Goal: Transaction & Acquisition: Register for event/course

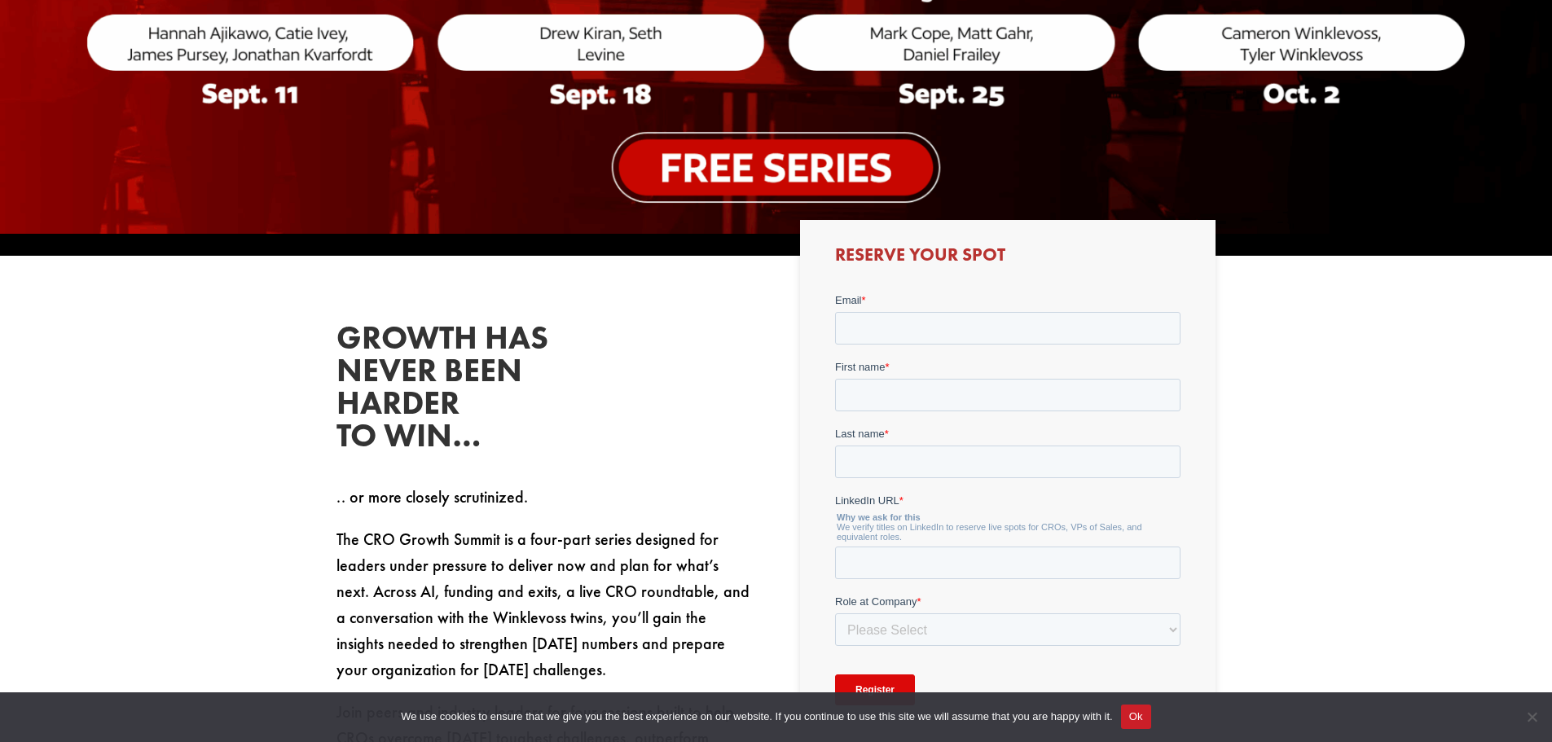
scroll to position [733, 0]
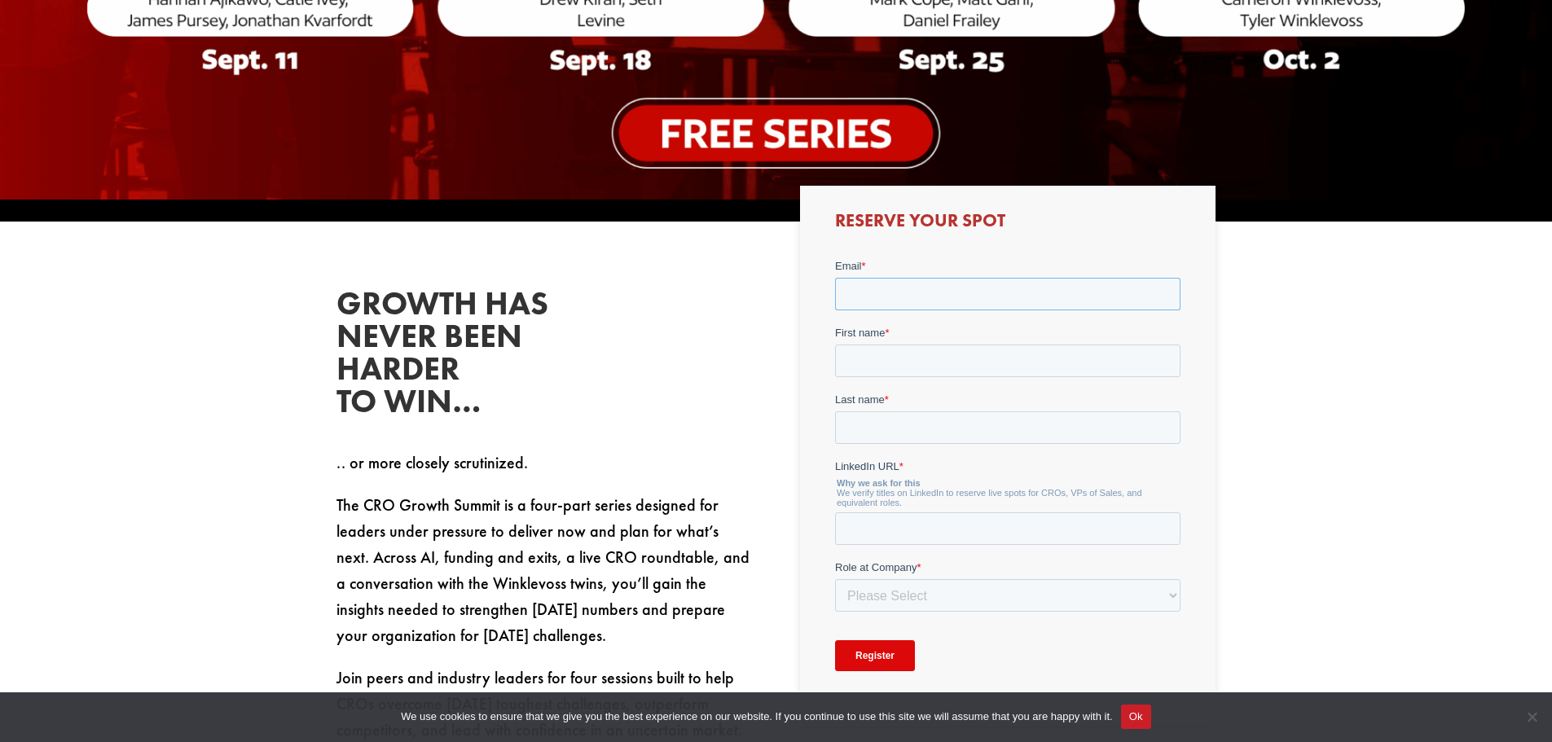
click at [876, 286] on input "Email *" at bounding box center [1007, 293] width 345 height 33
type input "[PERSON_NAME][EMAIL_ADDRESS][PERSON_NAME][DOMAIN_NAME]"
type input "[PERSON_NAME]"
click at [993, 523] on input "LinkedIn URL *" at bounding box center [1007, 528] width 345 height 33
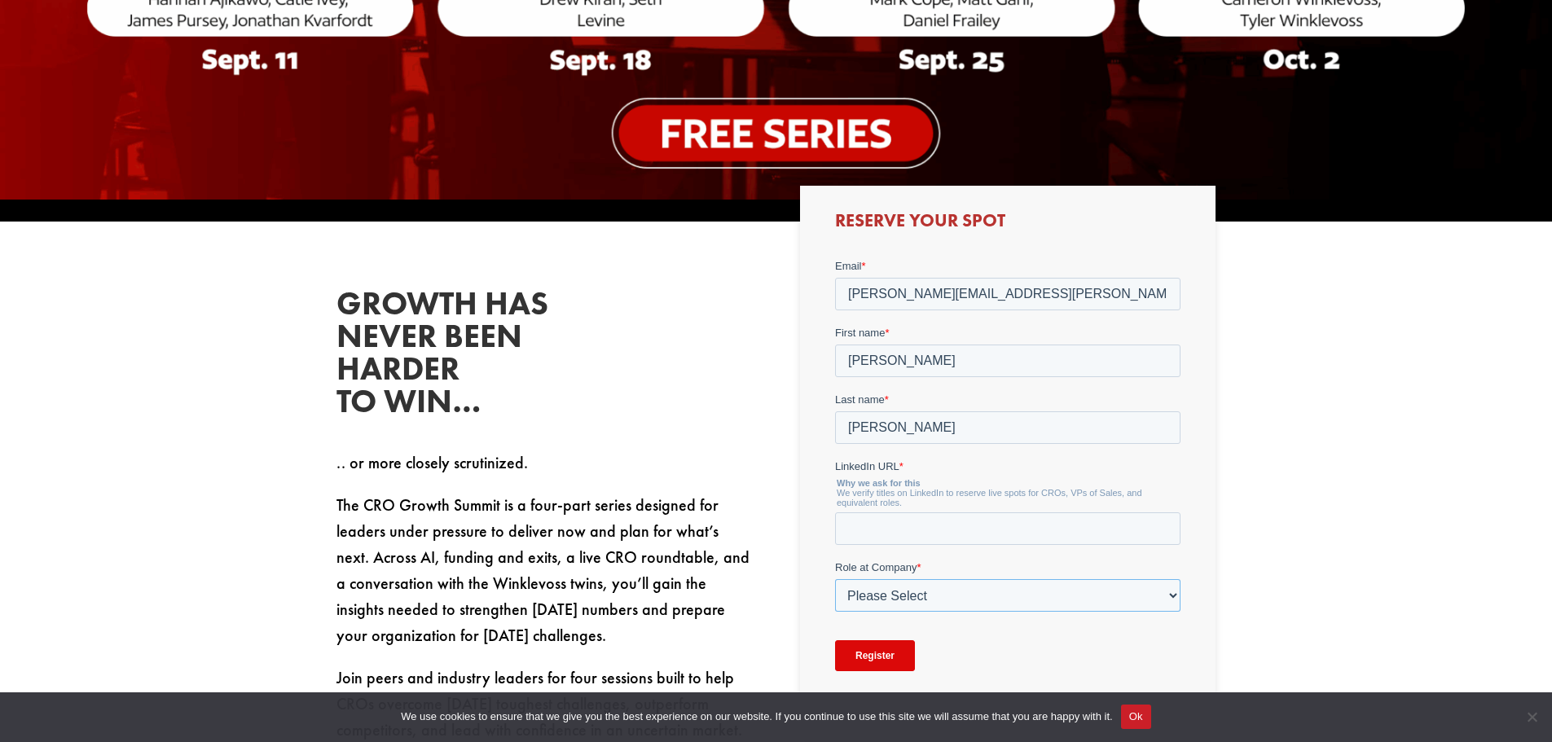
click at [1177, 602] on select "Please Select C-Level (CRO, CSO, etc) Senior Leadership (VP of Sales, VP of Ena…" at bounding box center [1007, 594] width 345 height 33
select select "C-Level (CRO, CSO, etc)"
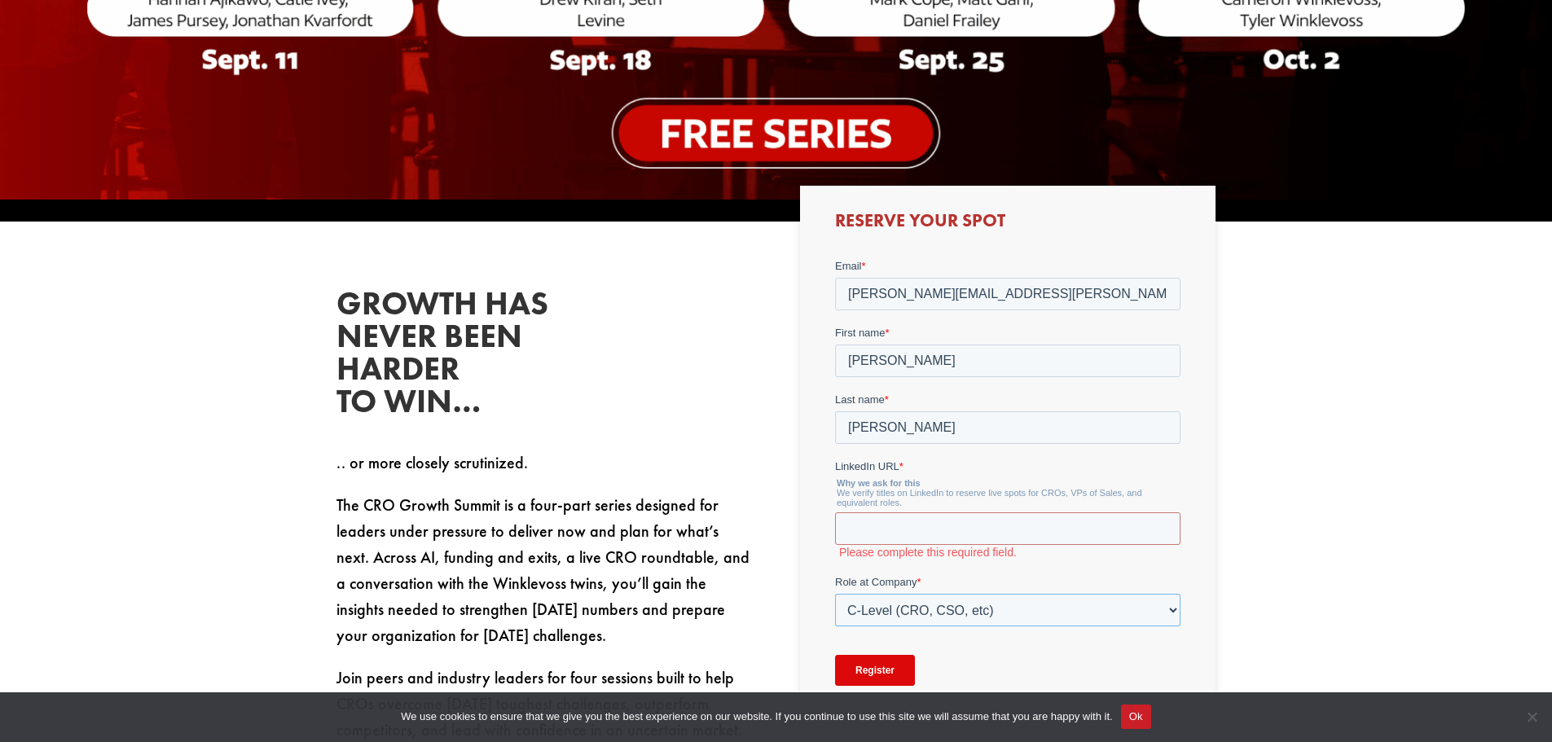
click at [835, 593] on select "Please Select C-Level (CRO, CSO, etc) Senior Leadership (VP of Sales, VP of Ena…" at bounding box center [1007, 609] width 345 height 33
click at [892, 530] on input "LinkedIn URL *" at bounding box center [1007, 528] width 345 height 33
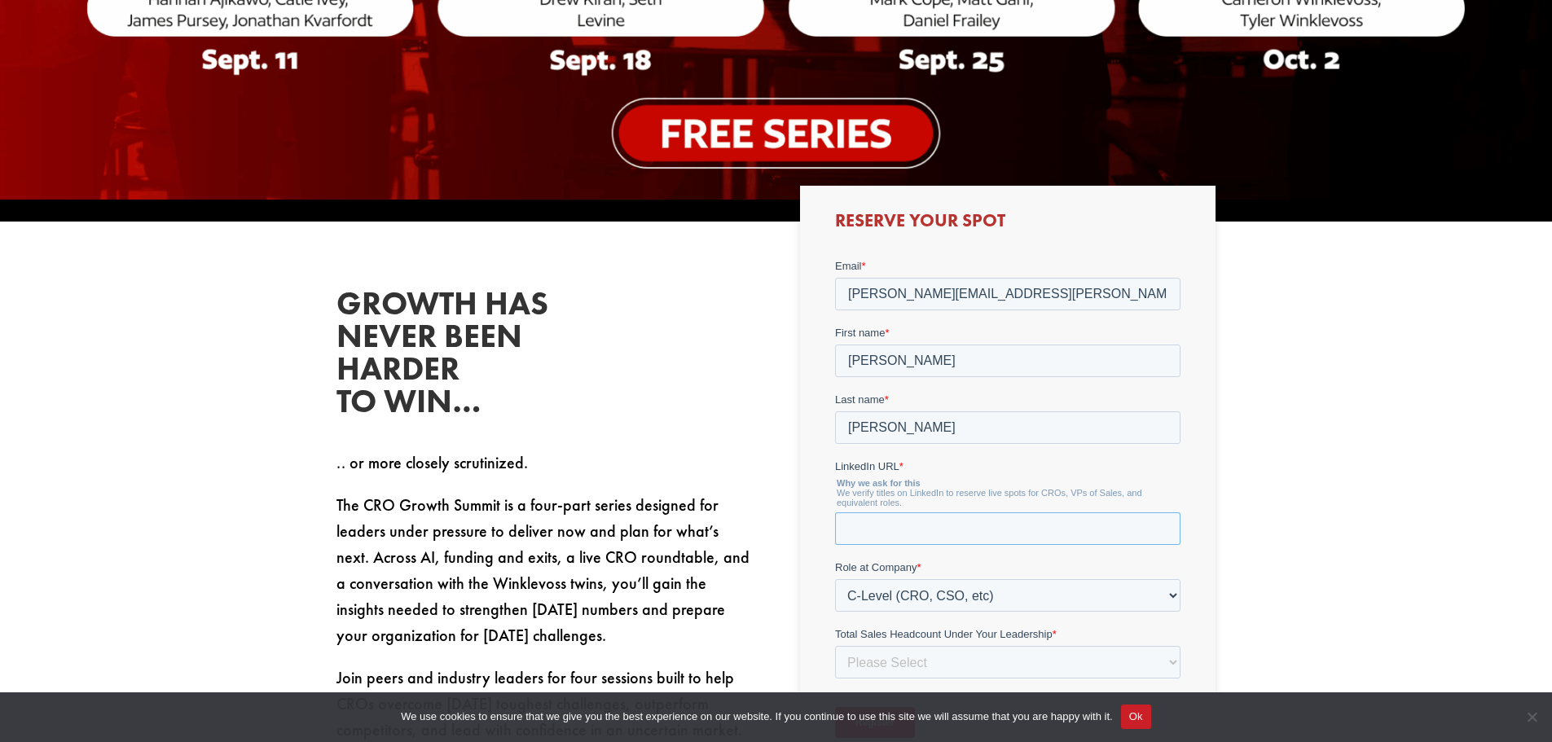
paste input "[URL][DOMAIN_NAME][PERSON_NAME]"
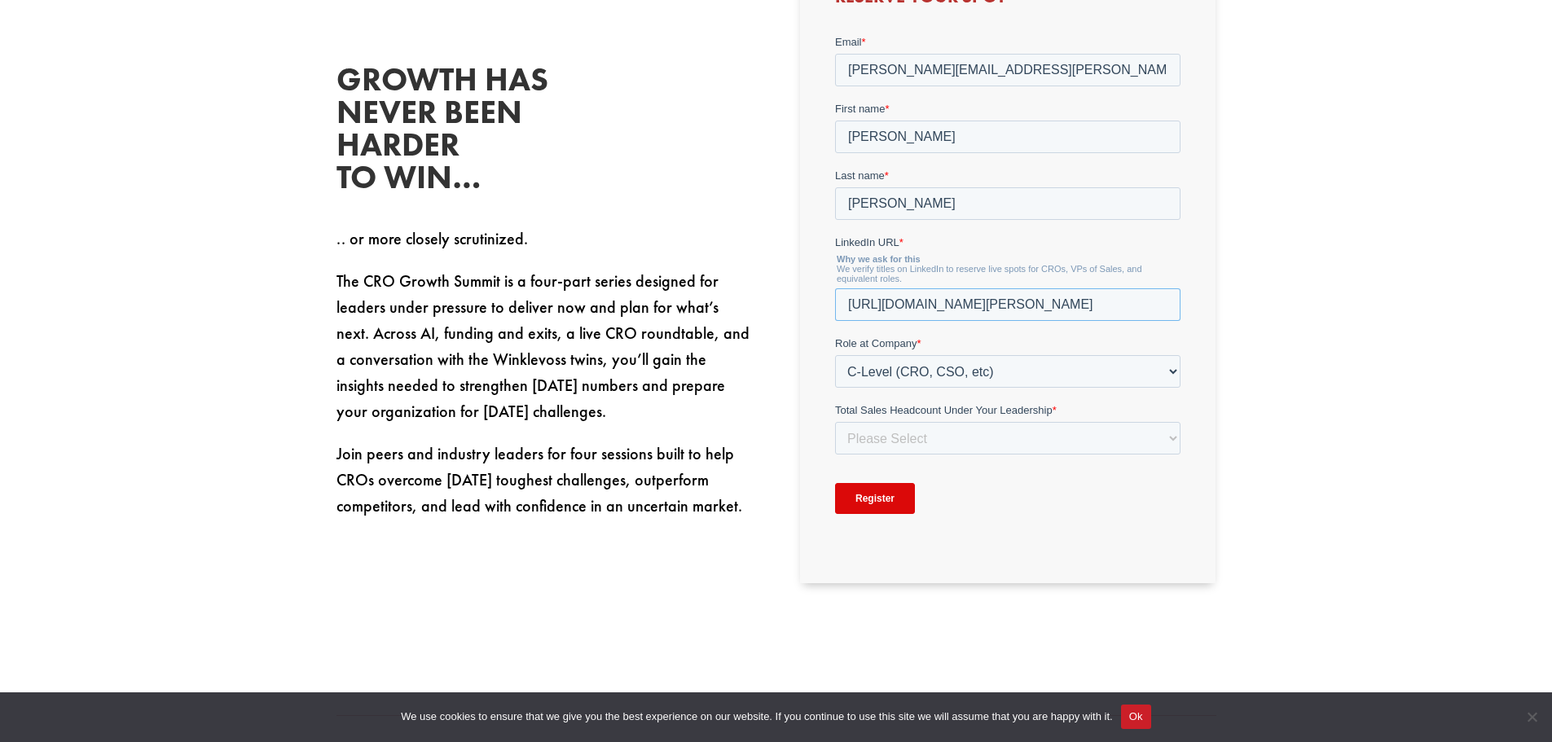
scroll to position [978, 0]
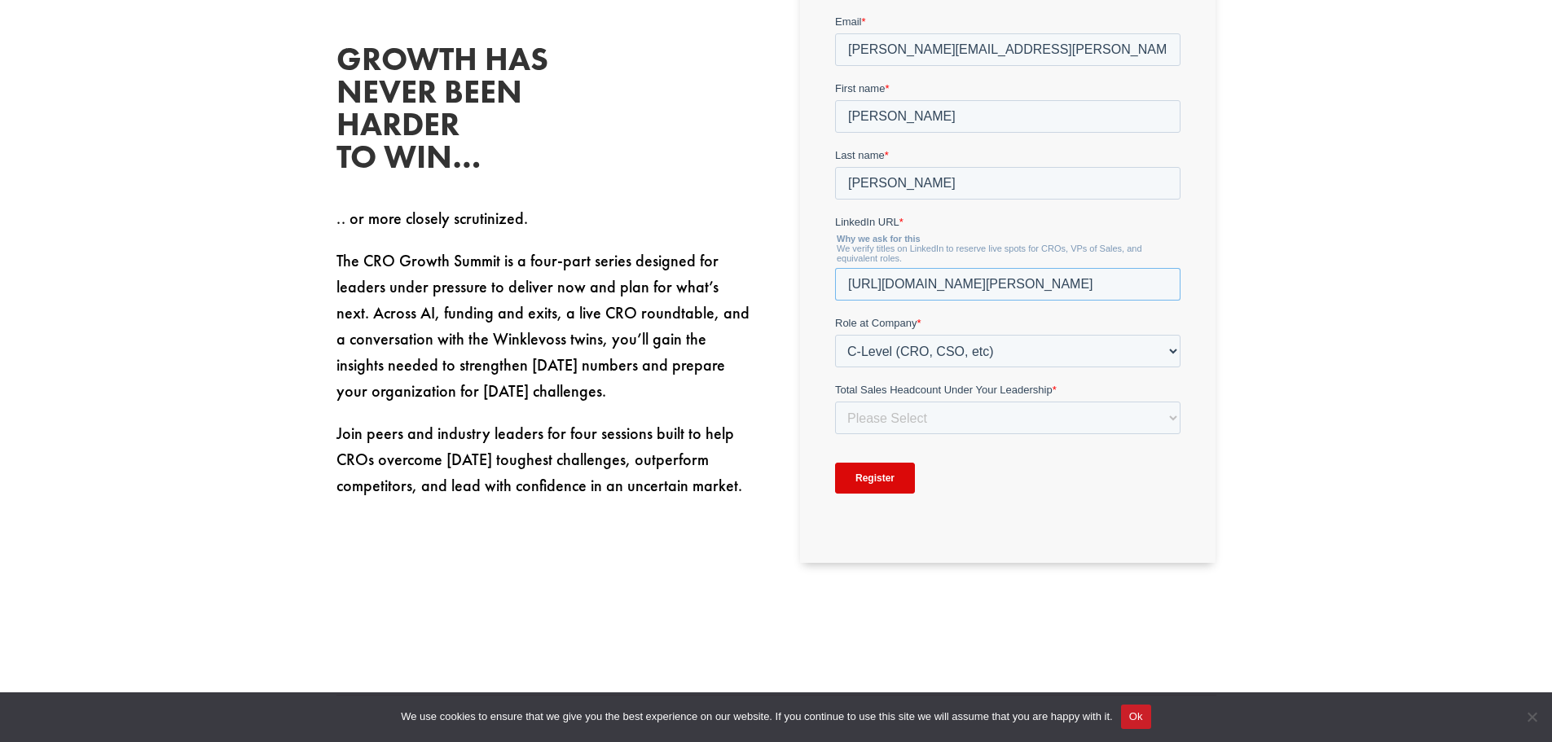
type input "[URL][DOMAIN_NAME][PERSON_NAME]"
click at [1171, 412] on select "Please Select Just Me 1-9 [PHONE_NUMBER] [PHONE_NUMBER]+" at bounding box center [1007, 417] width 345 height 33
select select "1-9"
click at [835, 401] on select "Please Select Just Me 1-9 [PHONE_NUMBER] [PHONE_NUMBER]+" at bounding box center [1007, 417] width 345 height 33
click at [895, 482] on input "Register" at bounding box center [875, 477] width 80 height 31
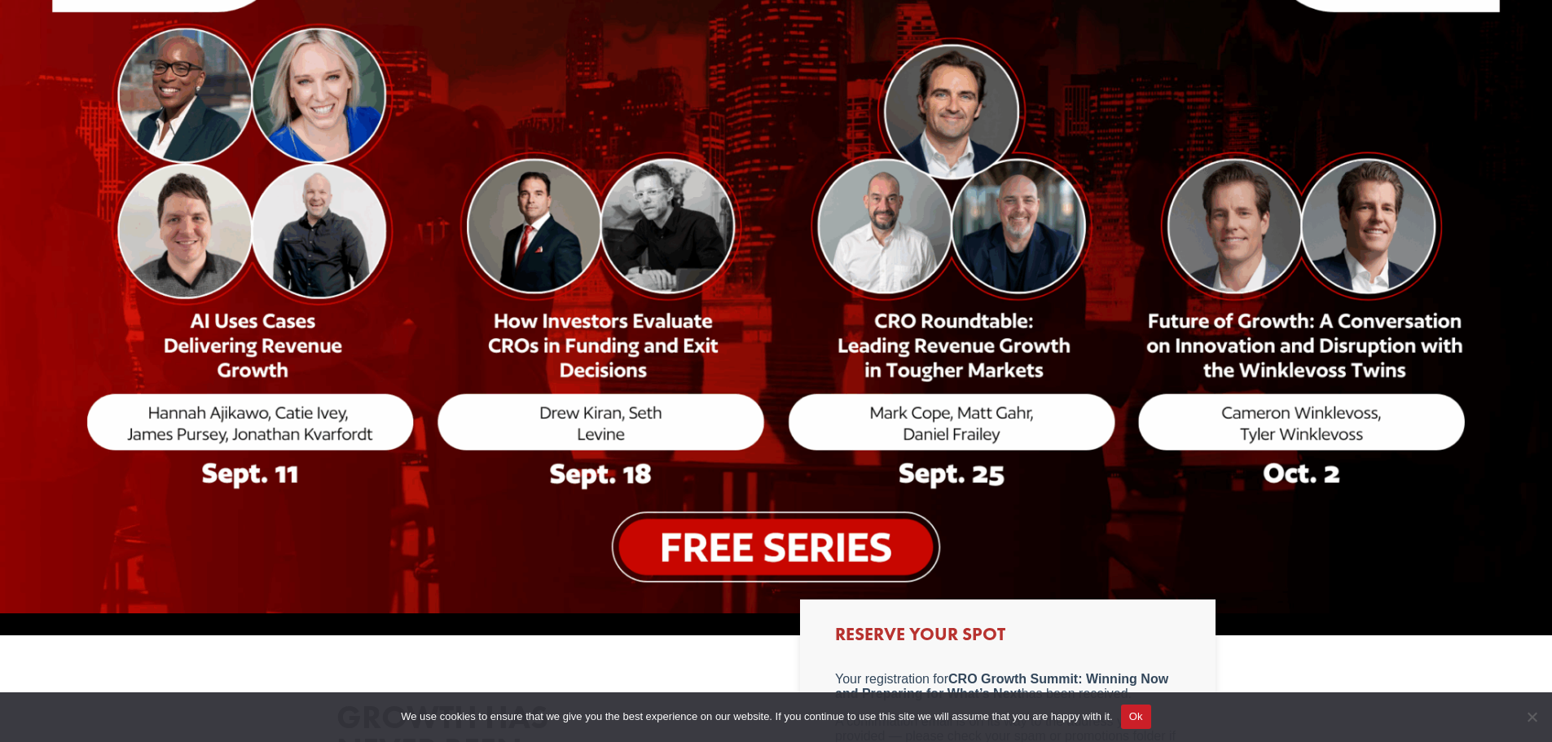
scroll to position [0, 0]
